Goal: Transaction & Acquisition: Book appointment/travel/reservation

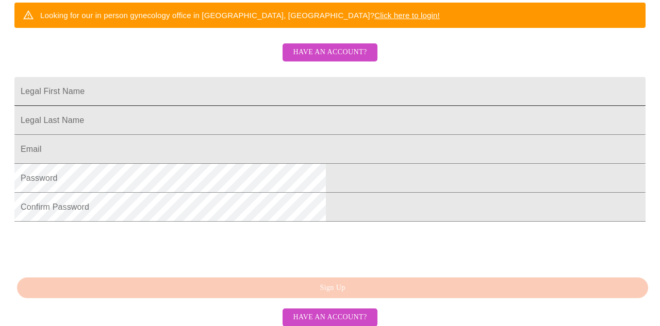
scroll to position [225, 0]
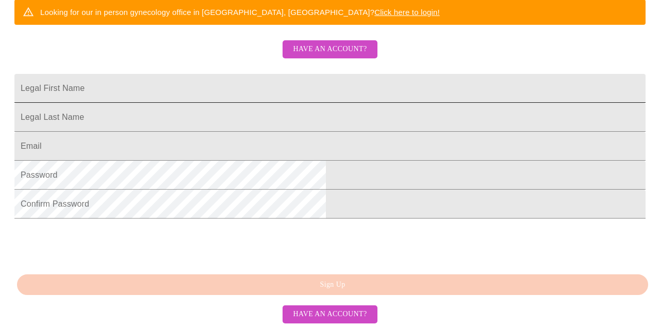
click at [213, 103] on input "Legal First Name" at bounding box center [330, 88] width 632 height 29
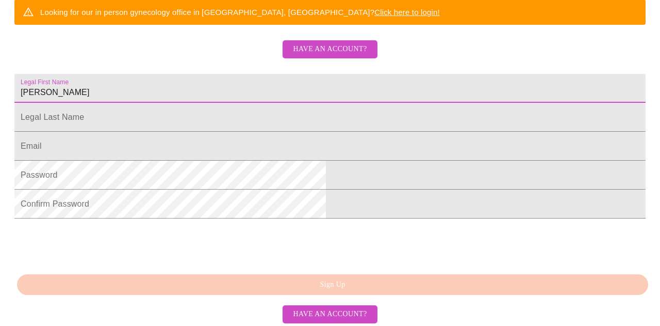
type input "[PERSON_NAME]"
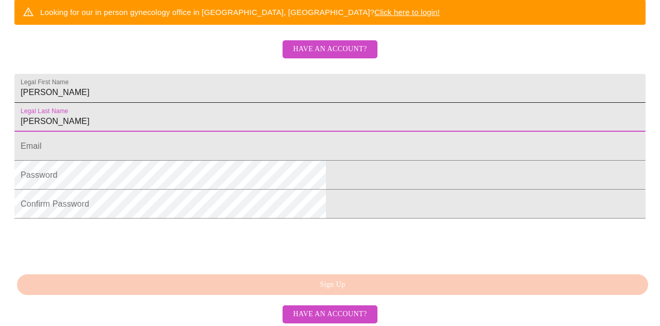
type input "[PERSON_NAME]"
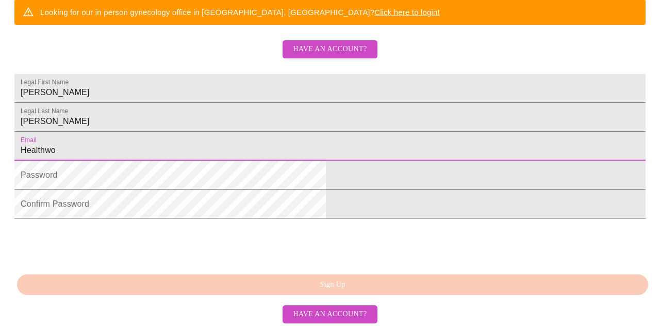
type input "[EMAIL_ADDRESS][DOMAIN_NAME]"
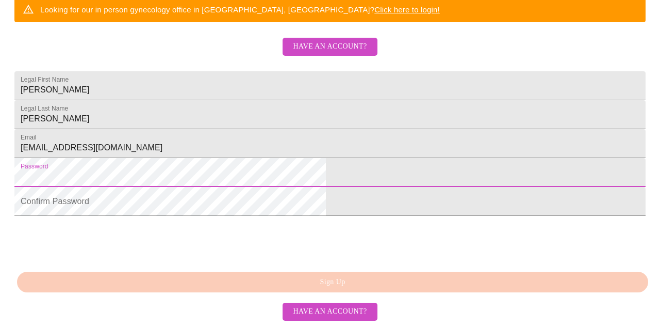
scroll to position [306, 0]
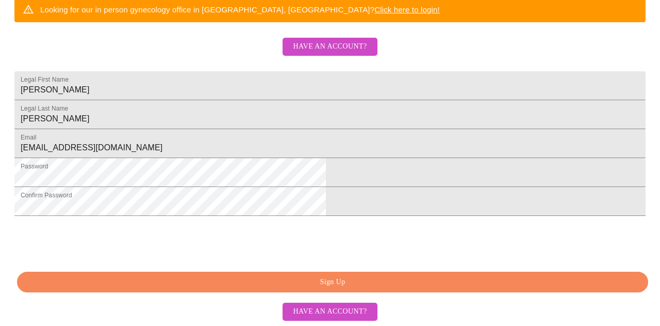
click at [284, 280] on span "Sign Up" at bounding box center [333, 282] width 608 height 13
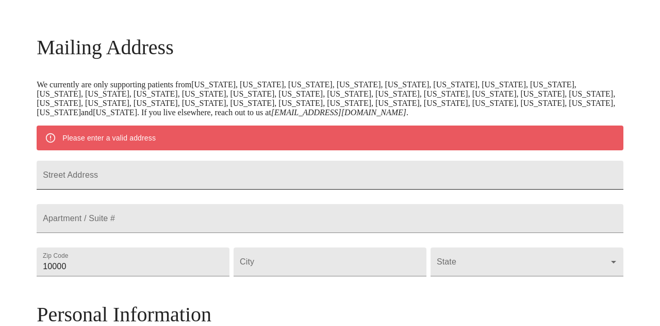
scroll to position [154, 0]
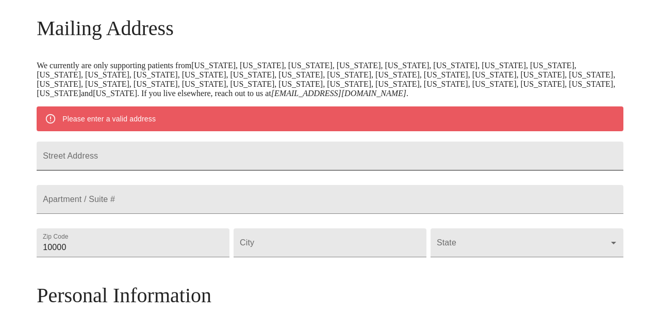
click at [141, 165] on input "Street Address" at bounding box center [330, 155] width 587 height 29
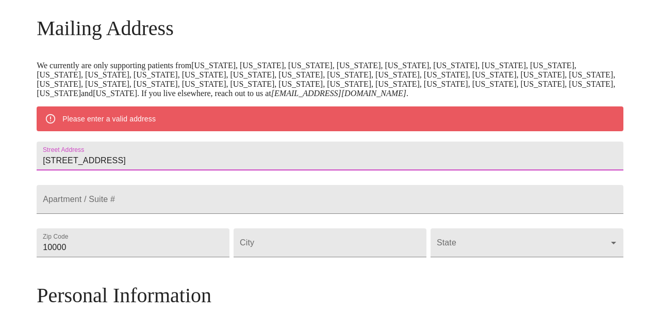
type input "[STREET_ADDRESS]"
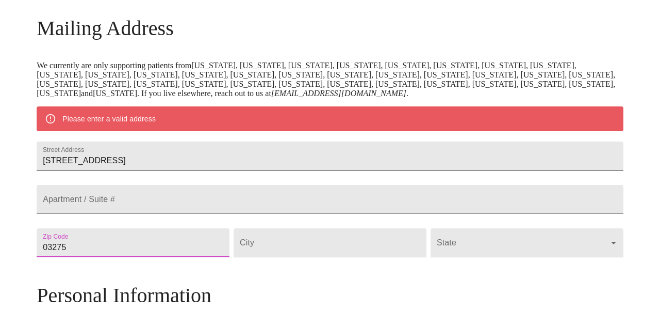
type input "03275"
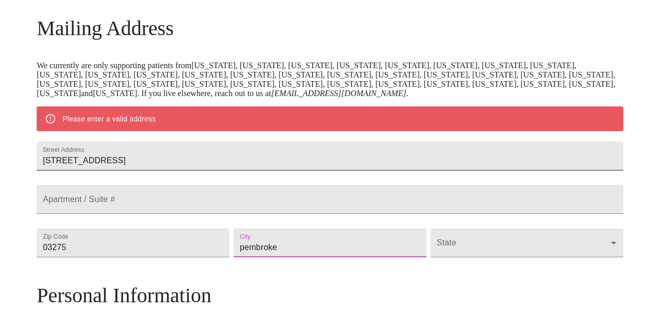
type input "pembroke"
click at [448, 276] on body "MyMenopauseRx Welcome to MyMenopauseRx Since it's your first time here, you'll …" at bounding box center [330, 257] width 652 height 814
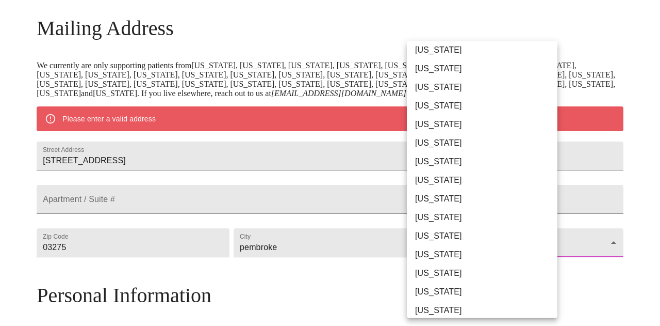
scroll to position [378, 0]
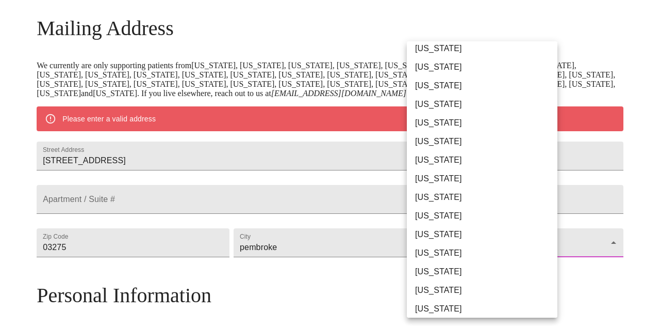
click at [449, 197] on li "[US_STATE]" at bounding box center [482, 197] width 151 height 19
type input "[US_STATE]"
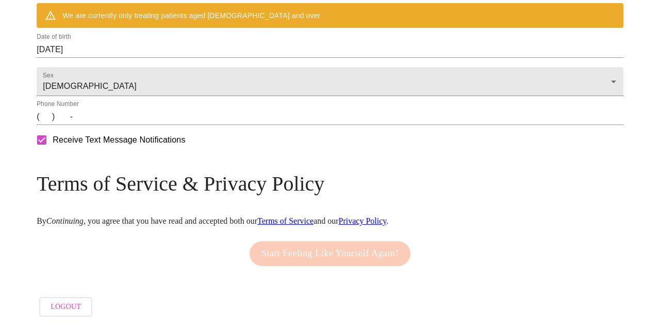
scroll to position [497, 0]
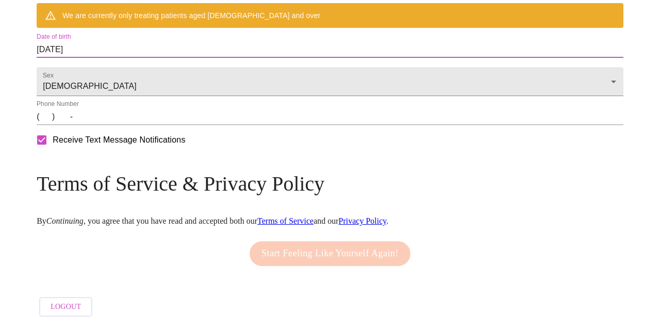
click at [133, 43] on input "[DATE]" at bounding box center [330, 49] width 587 height 17
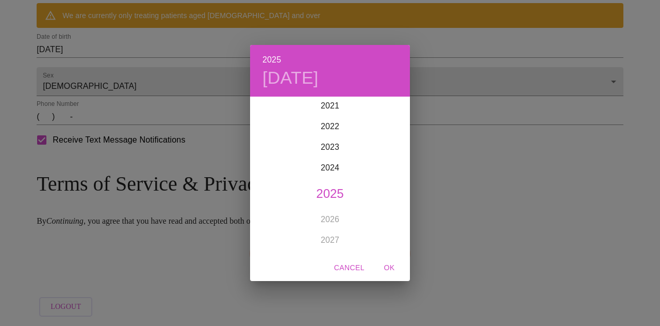
scroll to position [2553, 0]
click at [532, 115] on div "2025 [DATE] 1900 1901 1902 1903 1904 1905 1906 1907 1908 1909 1910 1911 1912 19…" at bounding box center [330, 163] width 660 height 326
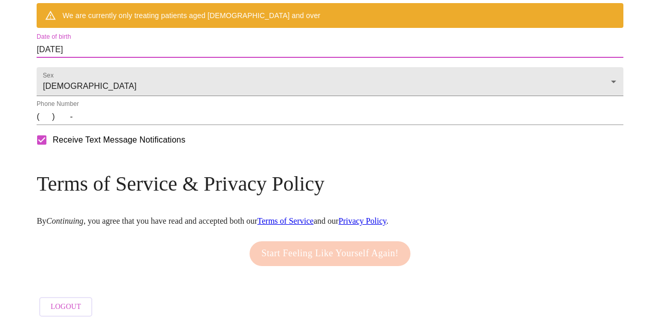
drag, startPoint x: 154, startPoint y: 43, endPoint x: 87, endPoint y: 41, distance: 67.1
click at [127, 41] on input "[DATE]" at bounding box center [330, 49] width 587 height 17
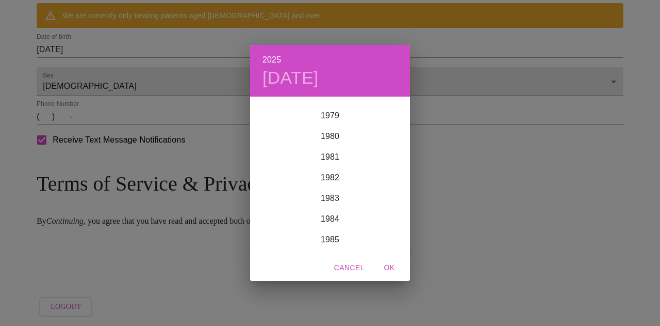
scroll to position [1645, 0]
click at [331, 239] on div "1985" at bounding box center [330, 238] width 160 height 21
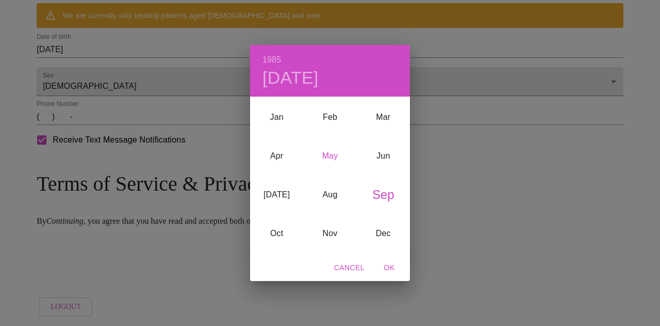
click at [333, 154] on div "May" at bounding box center [329, 155] width 53 height 39
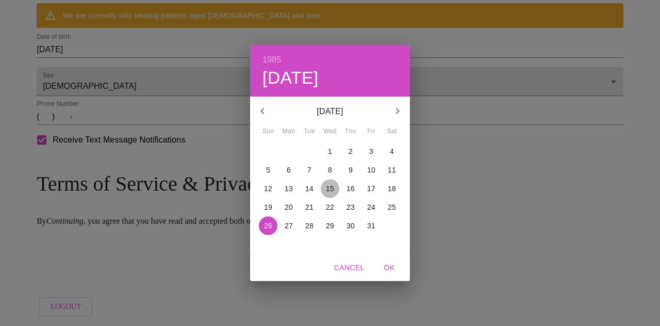
click at [332, 189] on p "15" at bounding box center [330, 188] width 8 height 10
click at [389, 268] on span "OK" at bounding box center [389, 267] width 25 height 13
type input "[DATE]"
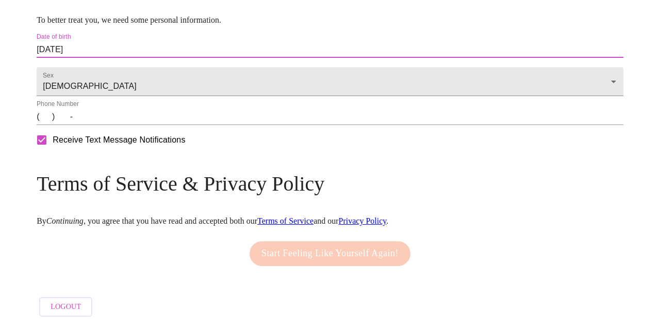
scroll to position [467, 0]
click at [116, 121] on input "(   )    -" at bounding box center [330, 116] width 587 height 17
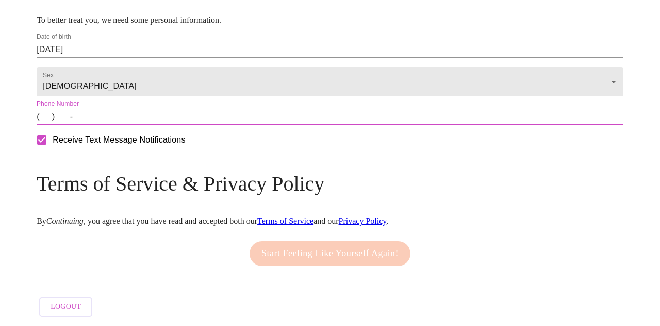
type input "[PHONE_NUMBER]"
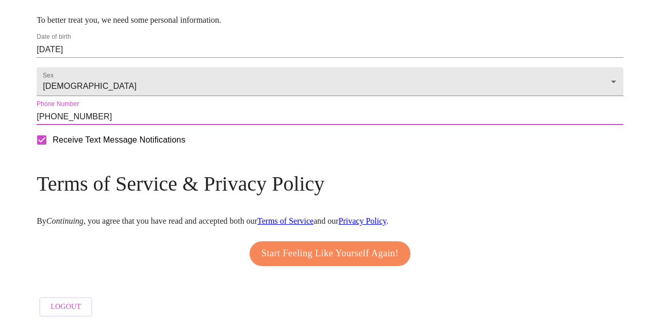
click at [283, 246] on span "Start Feeling Like Yourself Again!" at bounding box center [330, 253] width 137 height 17
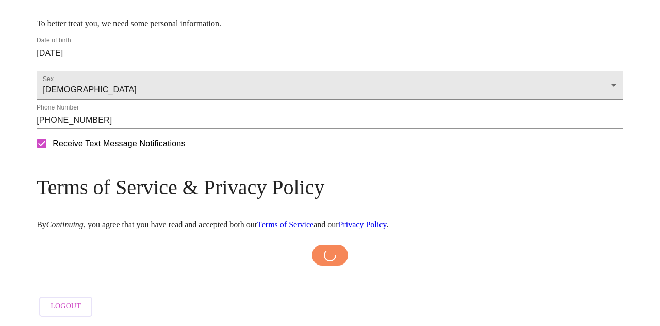
scroll to position [464, 0]
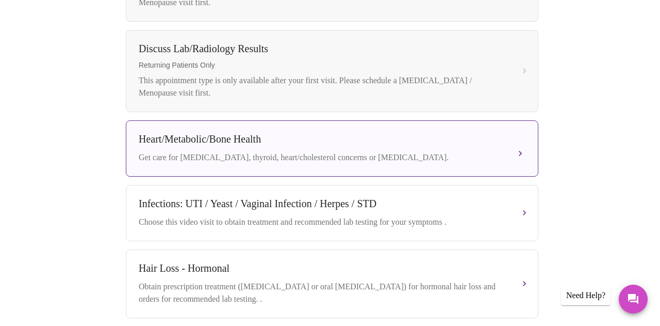
scroll to position [573, 0]
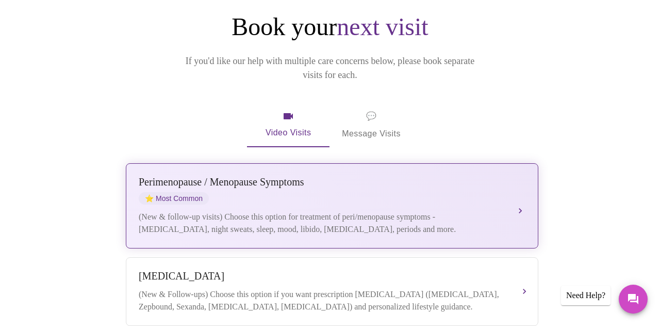
click at [507, 177] on div "[MEDICAL_DATA] / Menopause Symptoms ⭐ Most Common (New & follow-up visits) Choo…" at bounding box center [332, 205] width 387 height 59
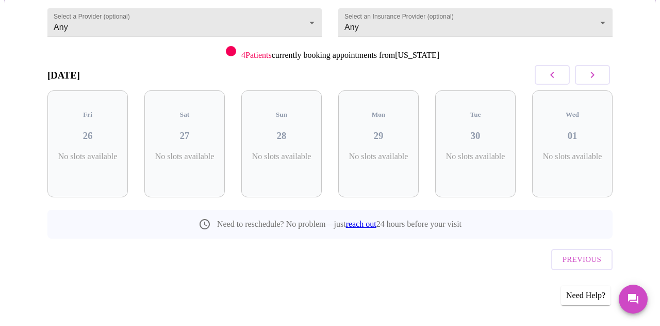
scroll to position [94, 0]
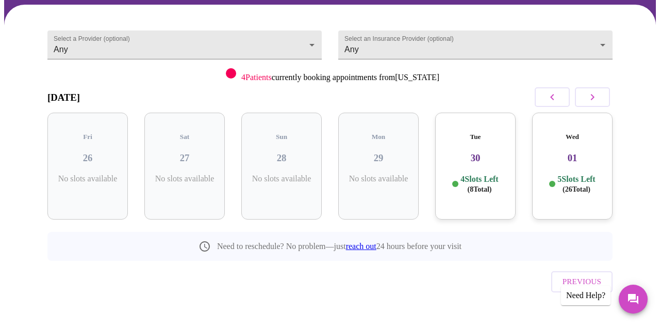
click at [479, 174] on p "4 Slots Left ( 8 Total)" at bounding box center [480, 184] width 38 height 20
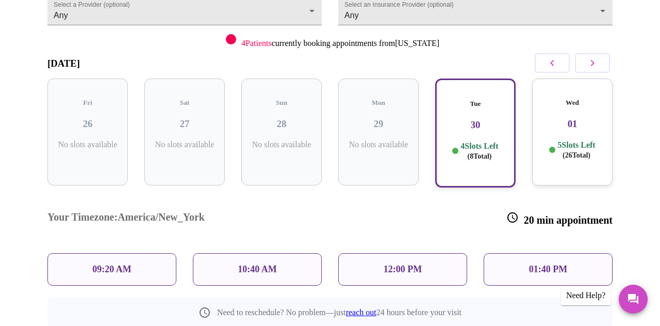
scroll to position [147, 0]
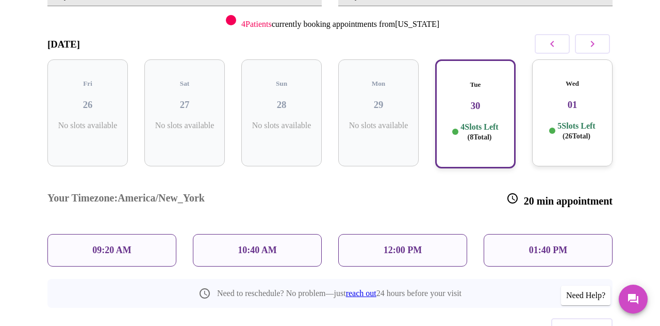
click at [578, 101] on div "Wed 01 5 Slots Left ( 26 Total)" at bounding box center [572, 112] width 80 height 107
